Goal: Information Seeking & Learning: Check status

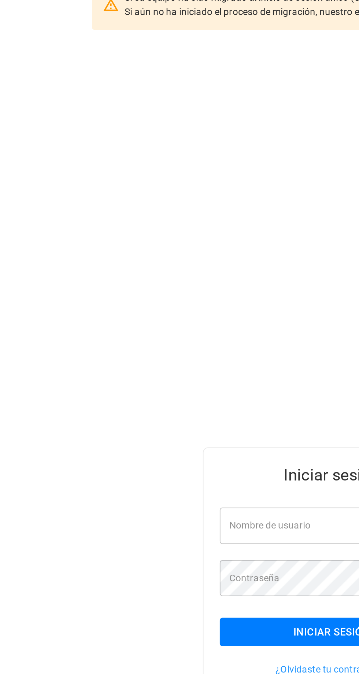
click at [158, 353] on div "Nombre de usuario Nombre de usuario" at bounding box center [179, 343] width 121 height 19
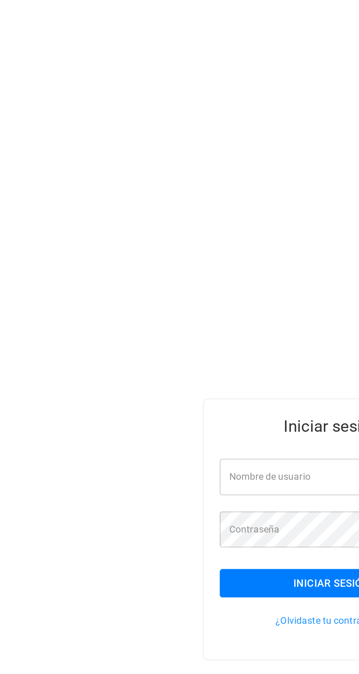
type input "**********"
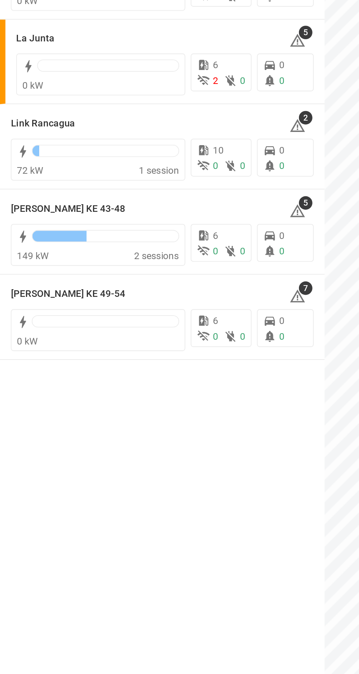
click at [53, 197] on h6 "[PERSON_NAME] KE 43-48" at bounding box center [37, 198] width 62 height 8
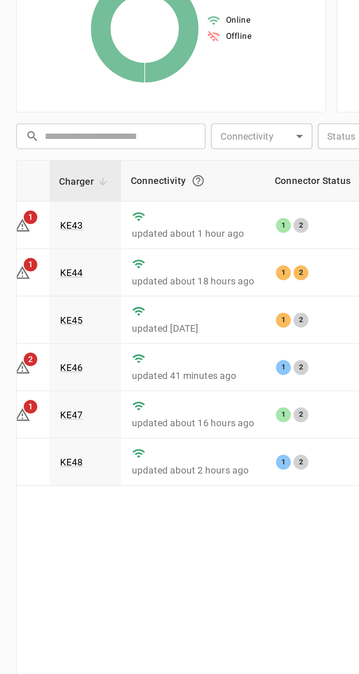
scroll to position [0, 34]
click at [34, 351] on link "KE46" at bounding box center [39, 352] width 12 height 6
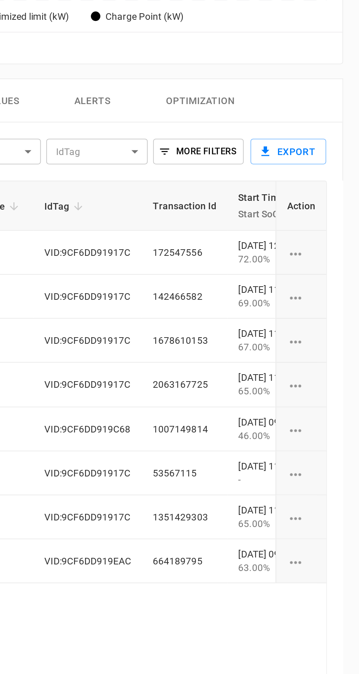
scroll to position [93, 0]
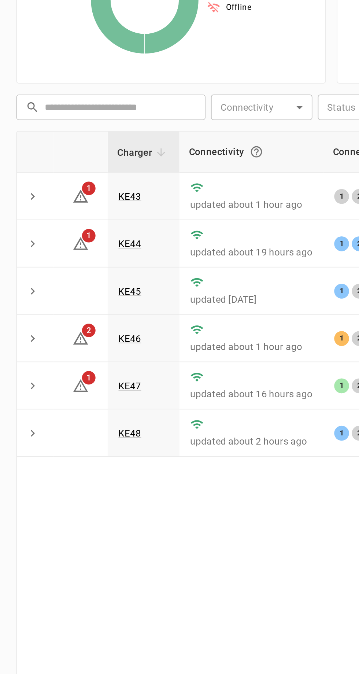
scroll to position [0, 4]
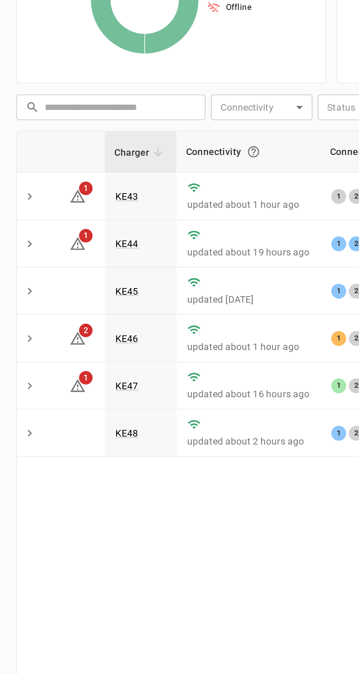
click at [71, 325] on link "KE45" at bounding box center [69, 326] width 12 height 6
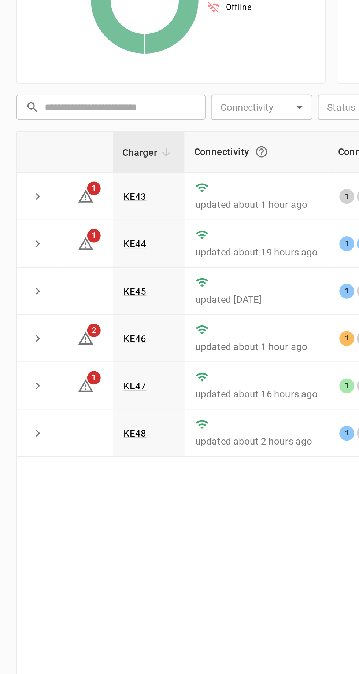
scroll to position [0, 0]
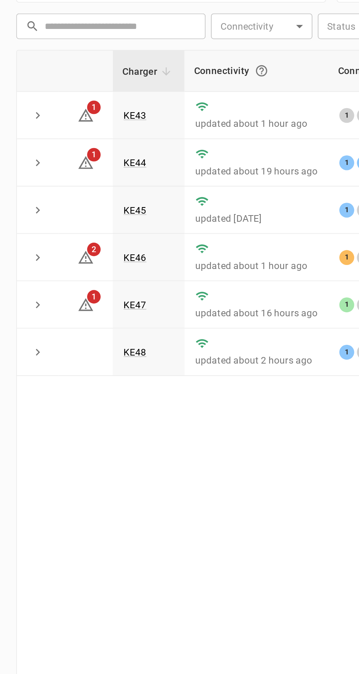
click at [73, 350] on link "KE46" at bounding box center [73, 352] width 12 height 6
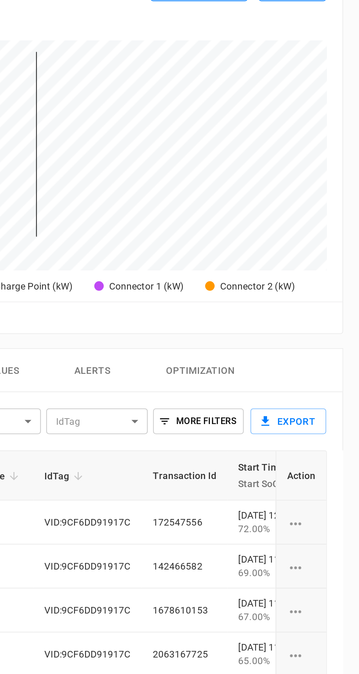
click at [288, 536] on td "[DATE] 12:37:41 72.00%" at bounding box center [312, 539] width 48 height 24
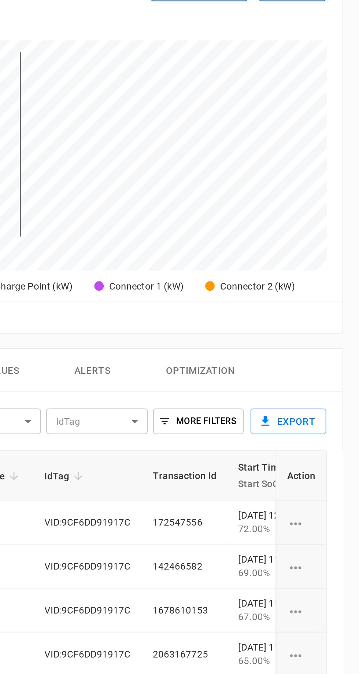
click at [335, 509] on th "Action" at bounding box center [327, 513] width 27 height 27
click at [330, 535] on div "charging session options" at bounding box center [327, 538] width 15 height 7
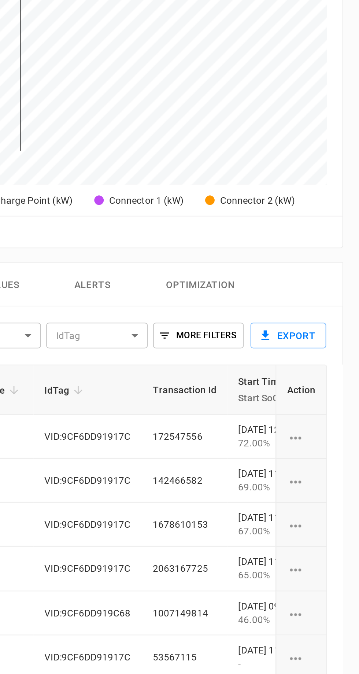
click at [331, 538] on div "charging session options" at bounding box center [327, 538] width 15 height 7
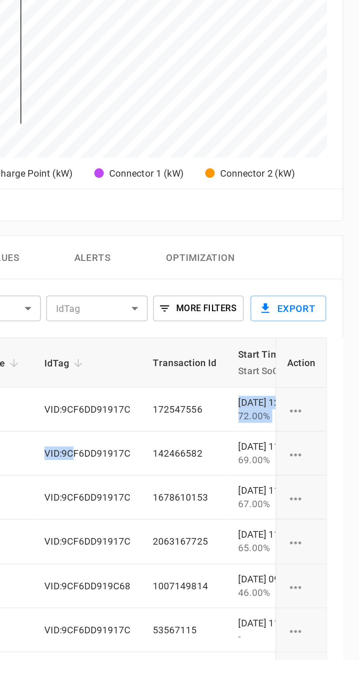
scroll to position [0, 75]
click at [212, 541] on td "VID:9CF6DD91917C" at bounding box center [212, 539] width 59 height 24
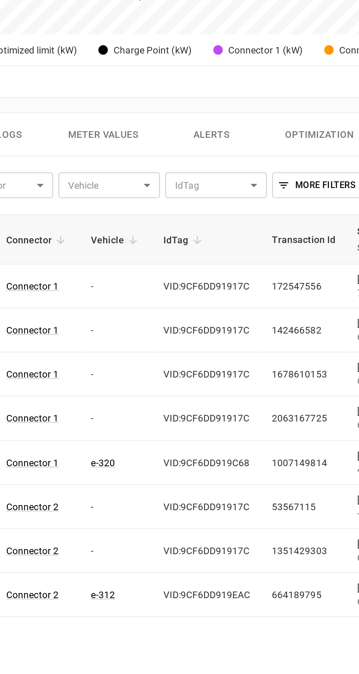
scroll to position [125, 0]
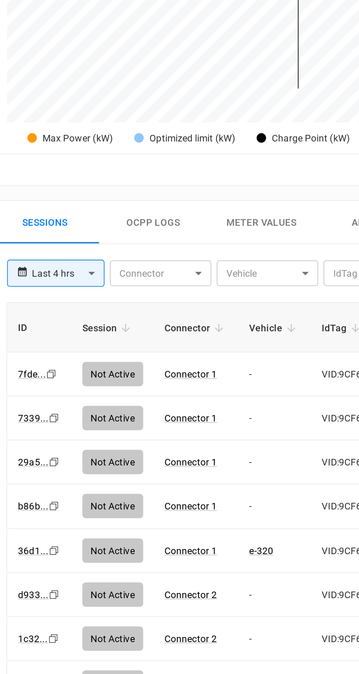
click at [106, 410] on link "Connector 1" at bounding box center [117, 413] width 29 height 6
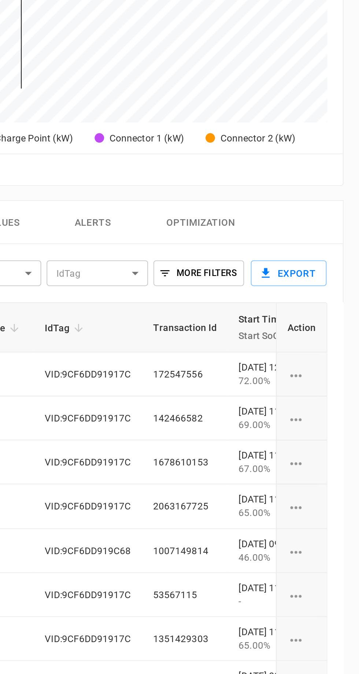
scroll to position [125, 0]
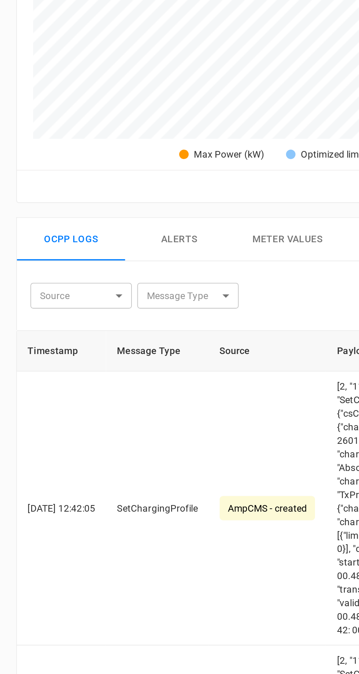
scroll to position [33, 0]
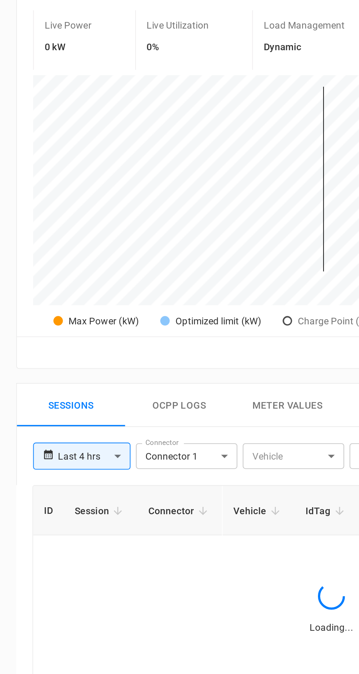
type input "**********"
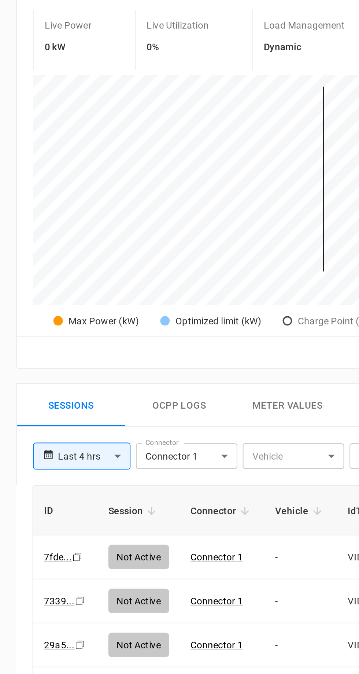
click at [115, 535] on link "Connector 1" at bounding box center [117, 538] width 29 height 6
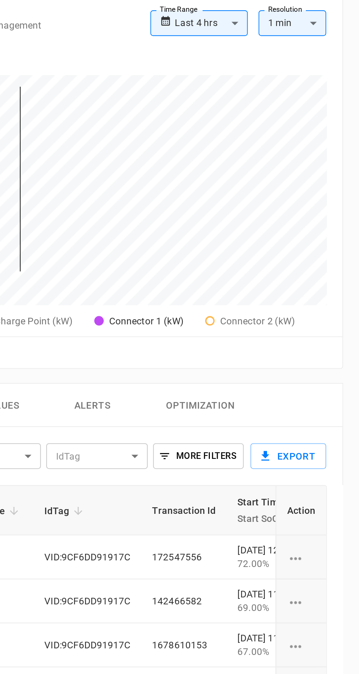
type input "**********"
click at [332, 509] on th "Action" at bounding box center [327, 513] width 27 height 27
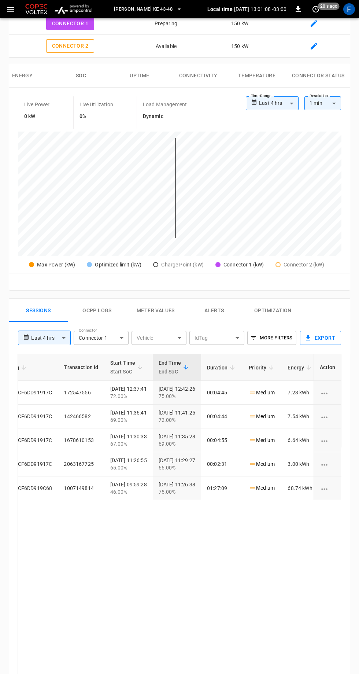
scroll to position [0, 177]
